Goal: Task Accomplishment & Management: Complete application form

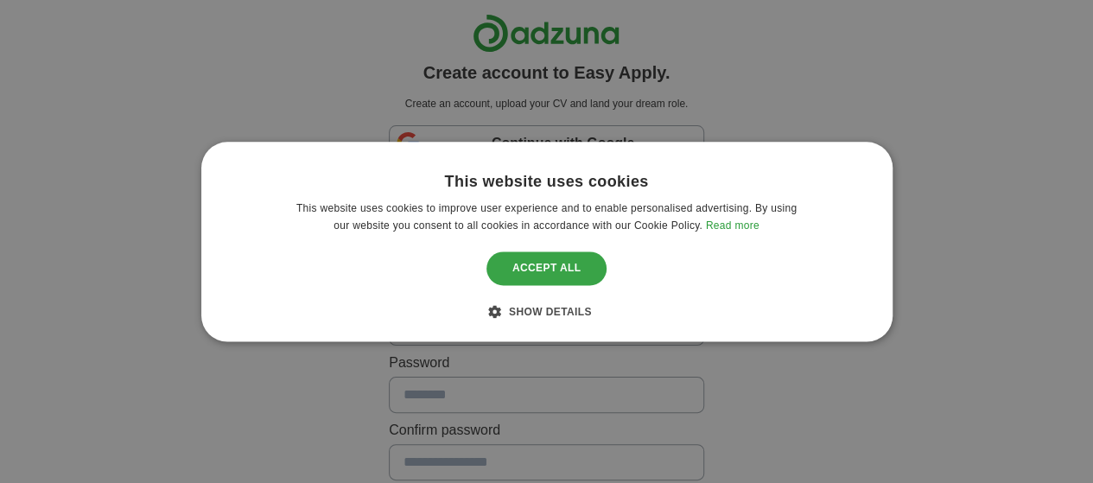
click at [581, 281] on div "Accept all" at bounding box center [547, 268] width 121 height 33
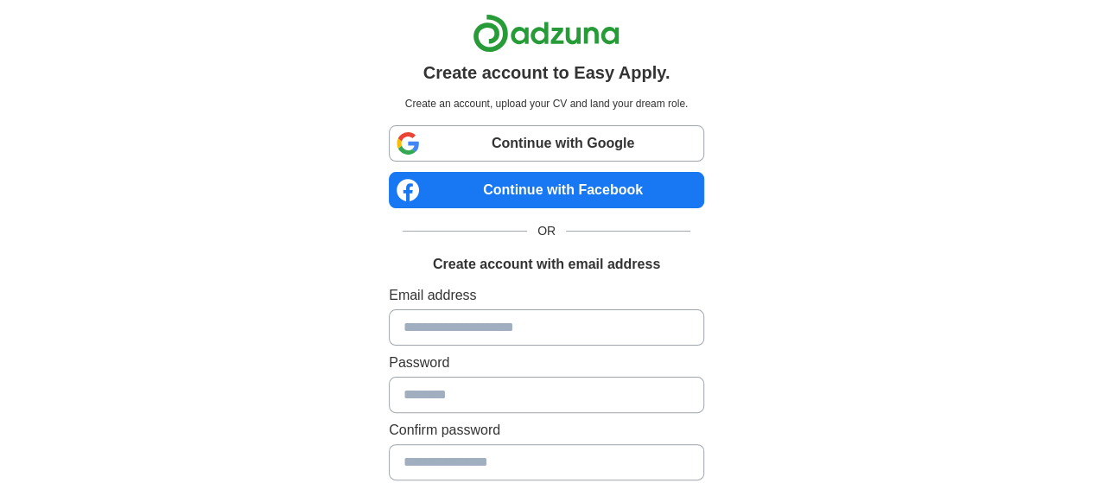
click at [565, 340] on input at bounding box center [546, 327] width 315 height 36
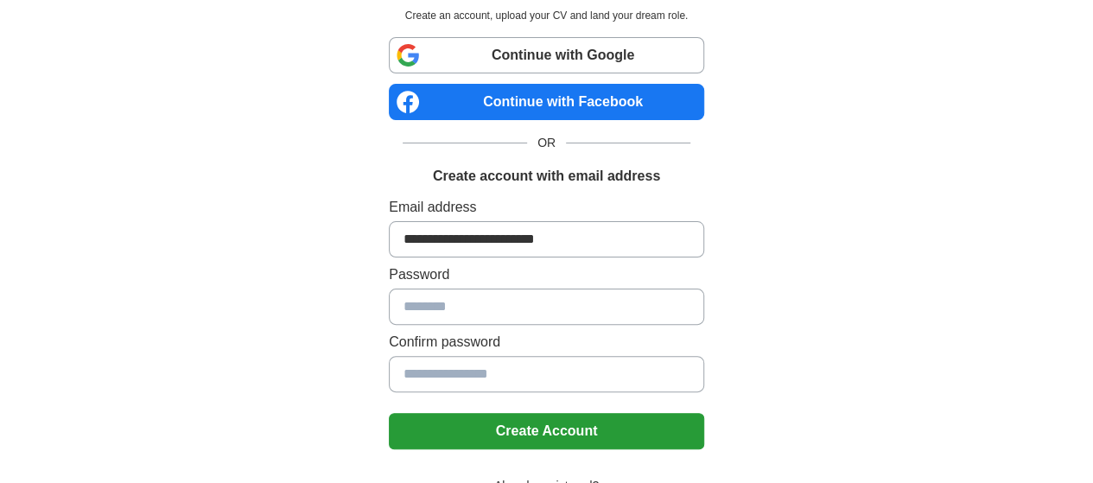
scroll to position [173, 0]
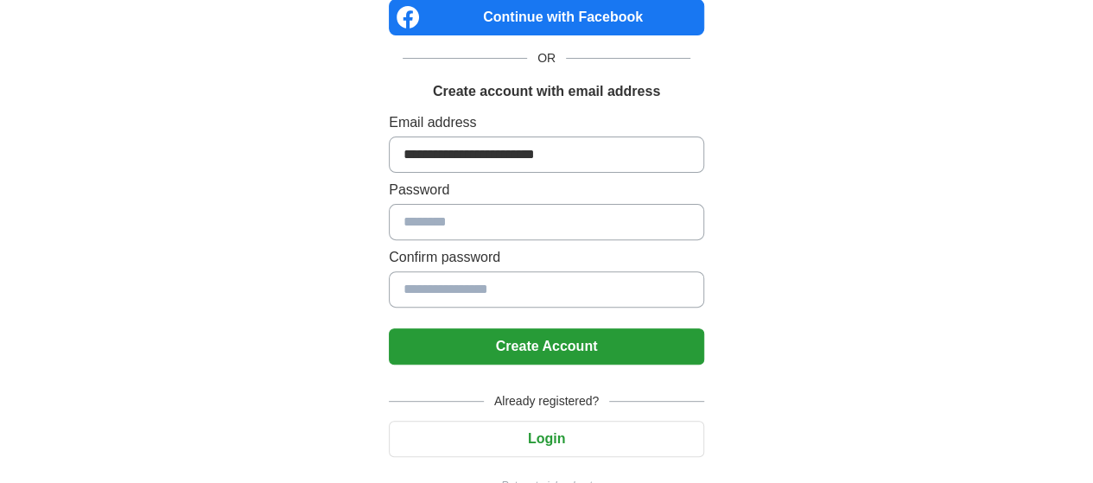
type input "**********"
click at [389, 217] on input at bounding box center [546, 222] width 315 height 36
click at [435, 214] on input at bounding box center [546, 222] width 315 height 36
drag, startPoint x: 435, startPoint y: 214, endPoint x: 408, endPoint y: 218, distance: 27.0
click at [408, 218] on input at bounding box center [546, 222] width 315 height 36
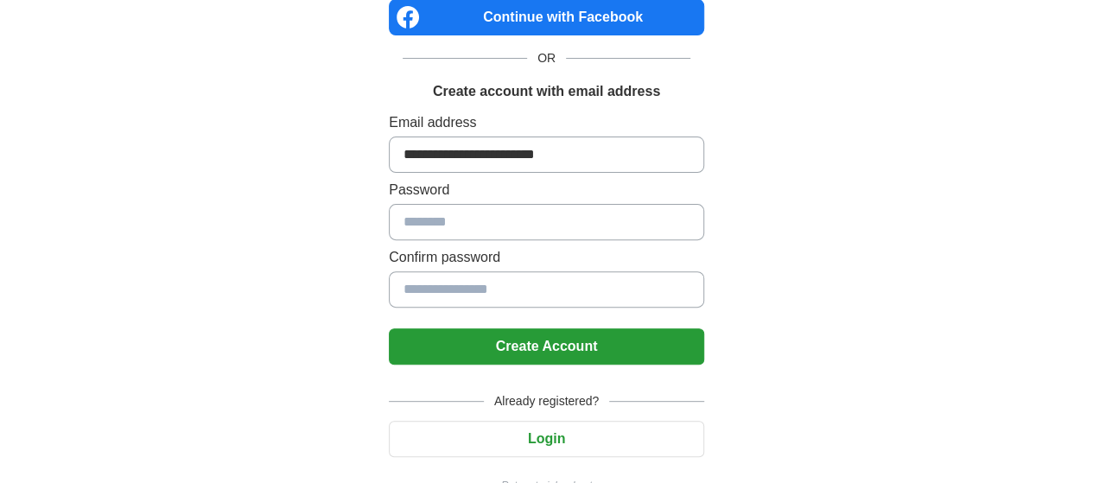
drag, startPoint x: 406, startPoint y: 218, endPoint x: 365, endPoint y: 224, distance: 41.9
click at [389, 224] on input at bounding box center [546, 222] width 315 height 36
type input "**********"
click at [389, 328] on button "Create Account" at bounding box center [546, 346] width 315 height 36
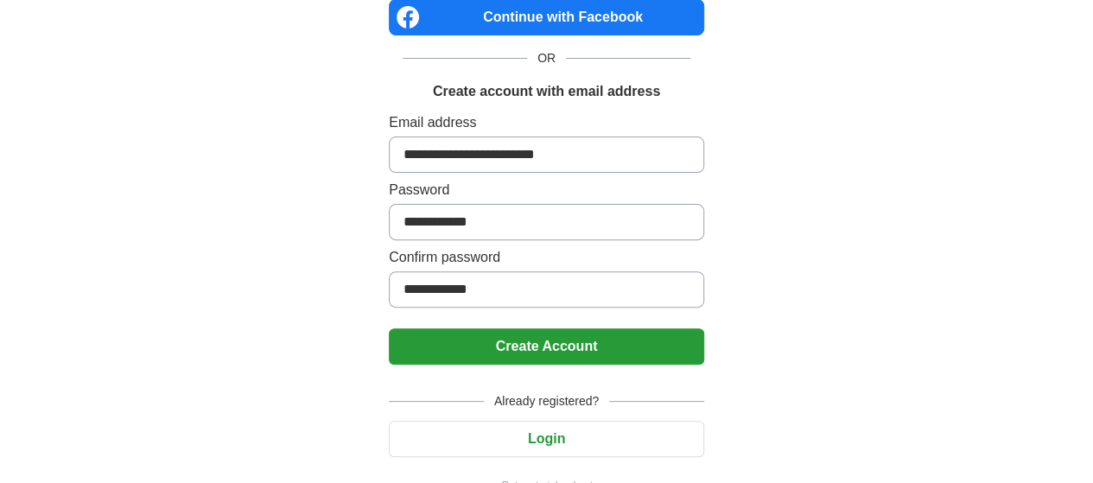
click at [526, 345] on button "Create Account" at bounding box center [546, 346] width 315 height 36
